Goal: Information Seeking & Learning: Learn about a topic

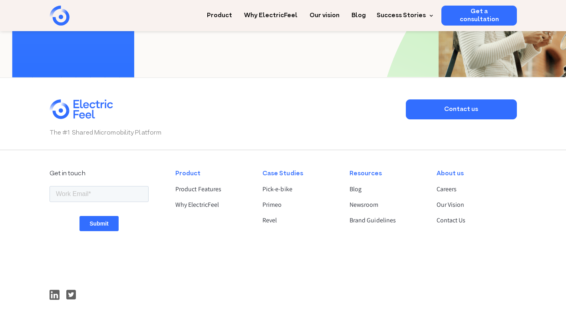
scroll to position [2076, 0]
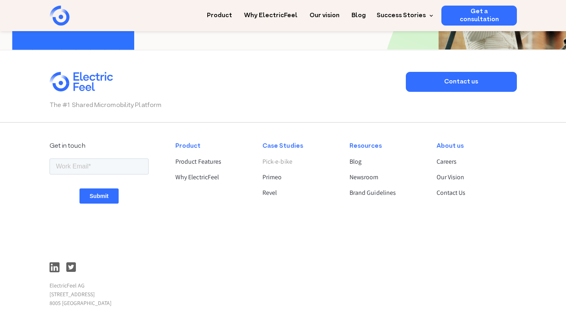
click at [280, 161] on link "Pick-e-bike" at bounding box center [298, 162] width 73 height 10
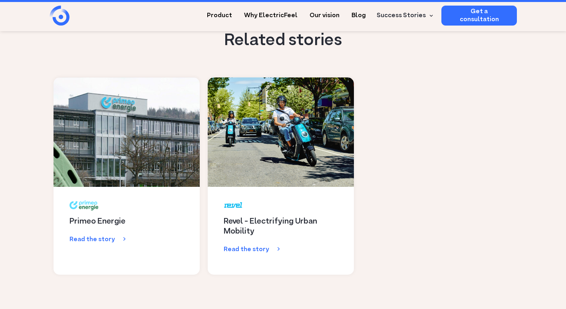
scroll to position [1717, 0]
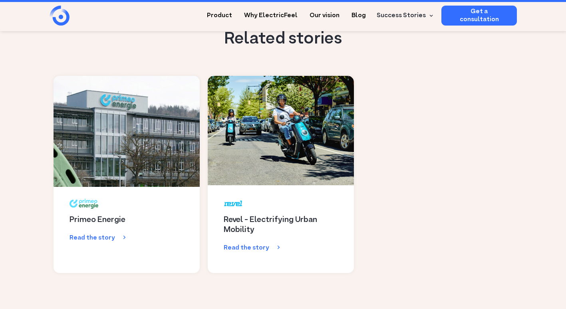
click at [147, 149] on link at bounding box center [126, 130] width 151 height 113
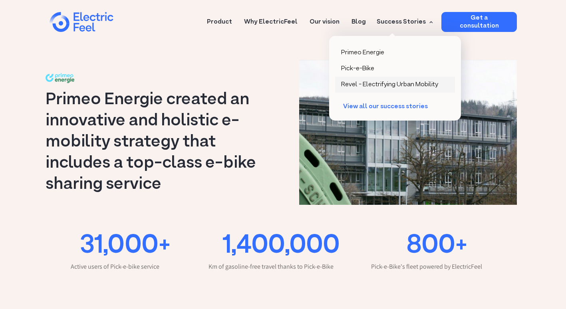
click at [383, 82] on div "Revel - Electrifying Urban Mobility" at bounding box center [389, 85] width 97 height 8
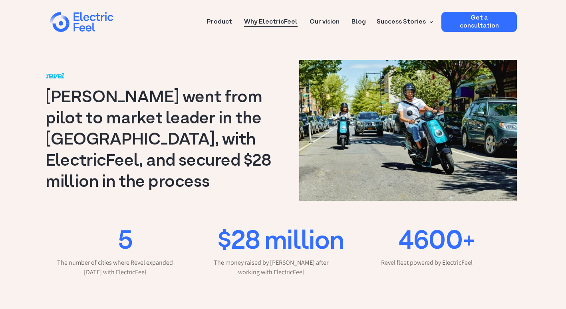
click at [280, 23] on link "Why ElectricFeel" at bounding box center [270, 19] width 53 height 15
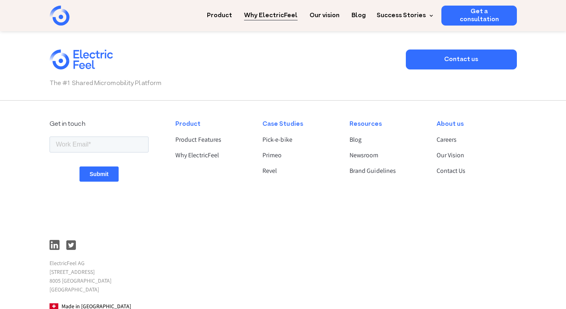
scroll to position [1397, 0]
